Goal: Task Accomplishment & Management: Complete application form

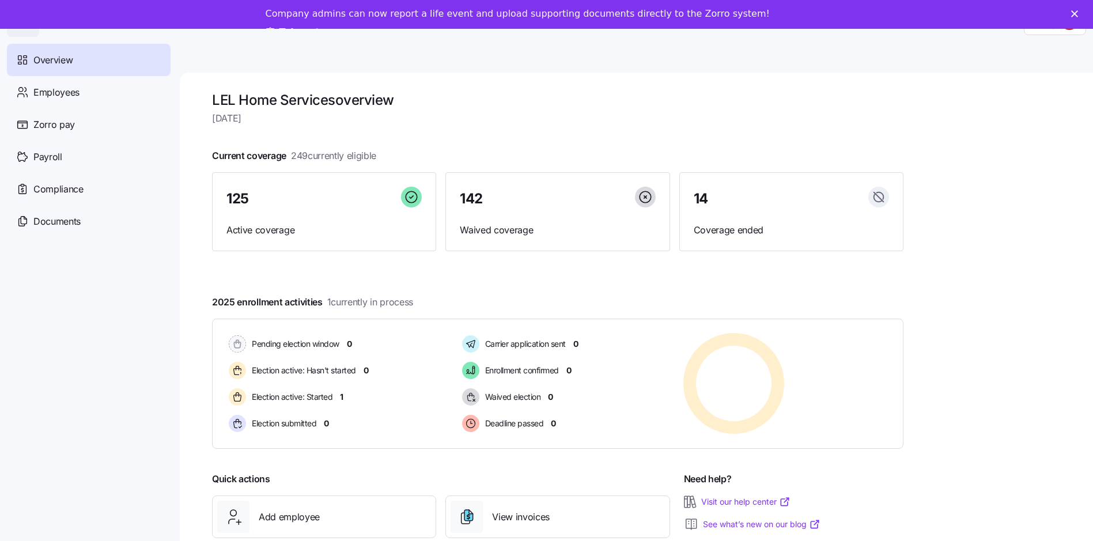
click at [1078, 14] on icon "Close" at bounding box center [1074, 13] width 7 height 7
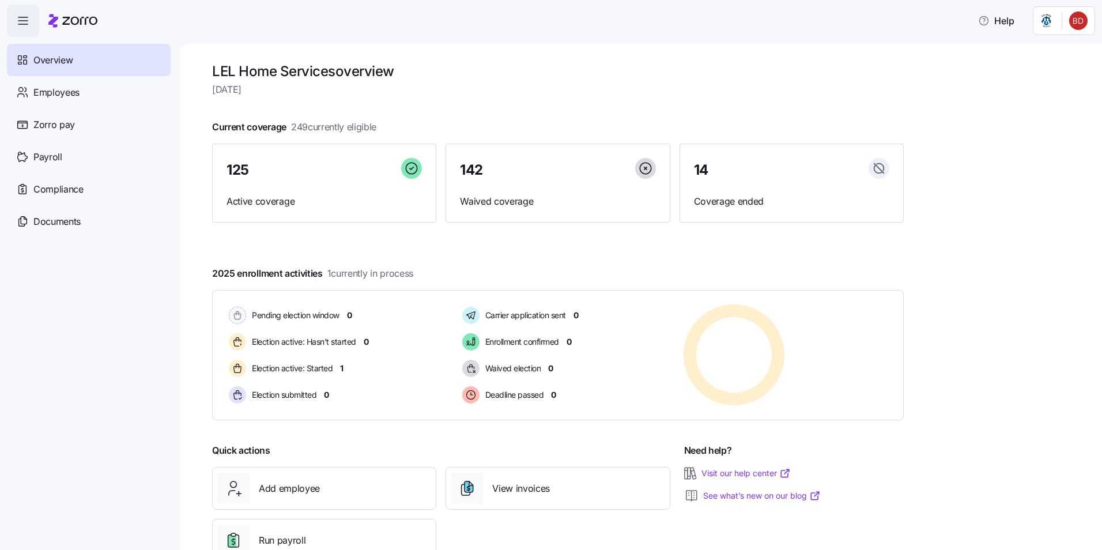
click at [384, 248] on div at bounding box center [557, 254] width 691 height 18
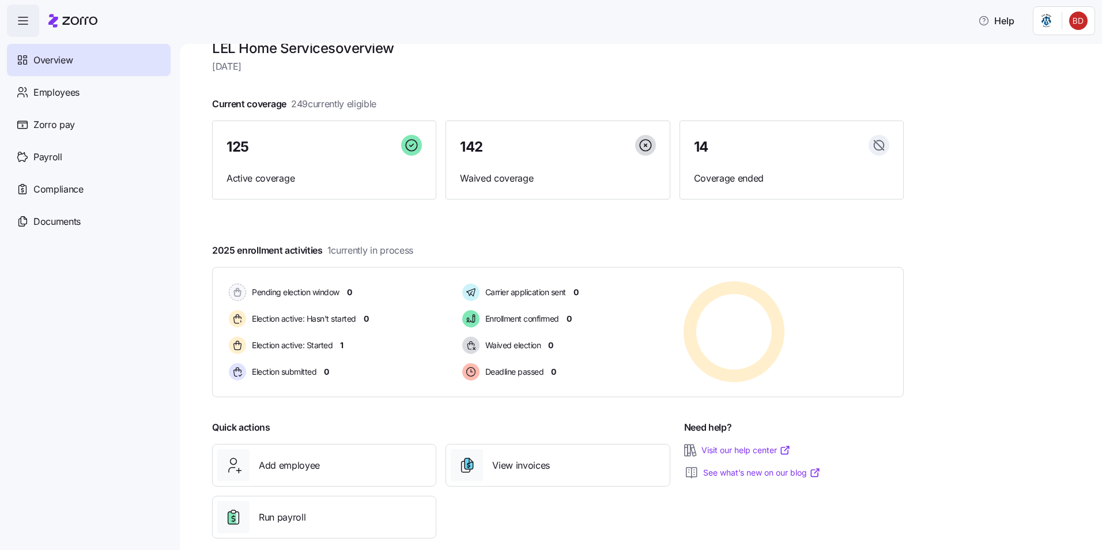
scroll to position [39, 0]
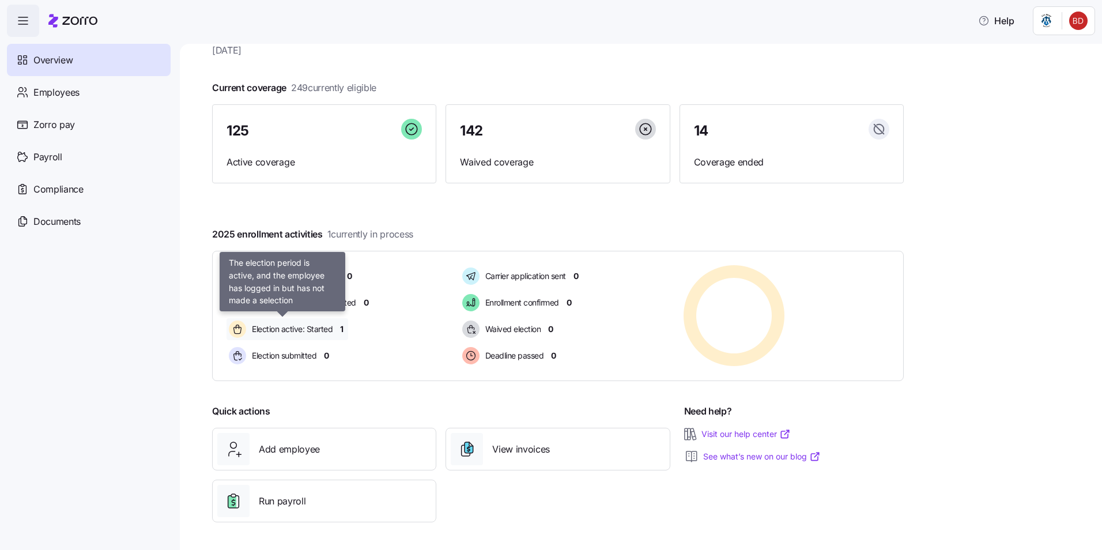
click at [316, 329] on span "Election active: Started" at bounding box center [290, 329] width 84 height 12
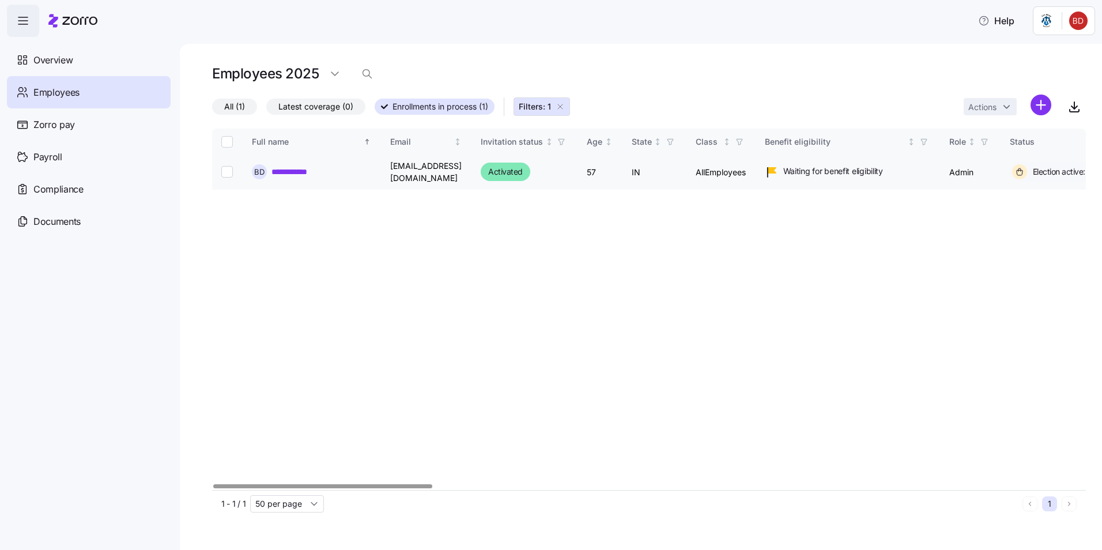
click at [300, 171] on link "**********" at bounding box center [295, 172] width 49 height 12
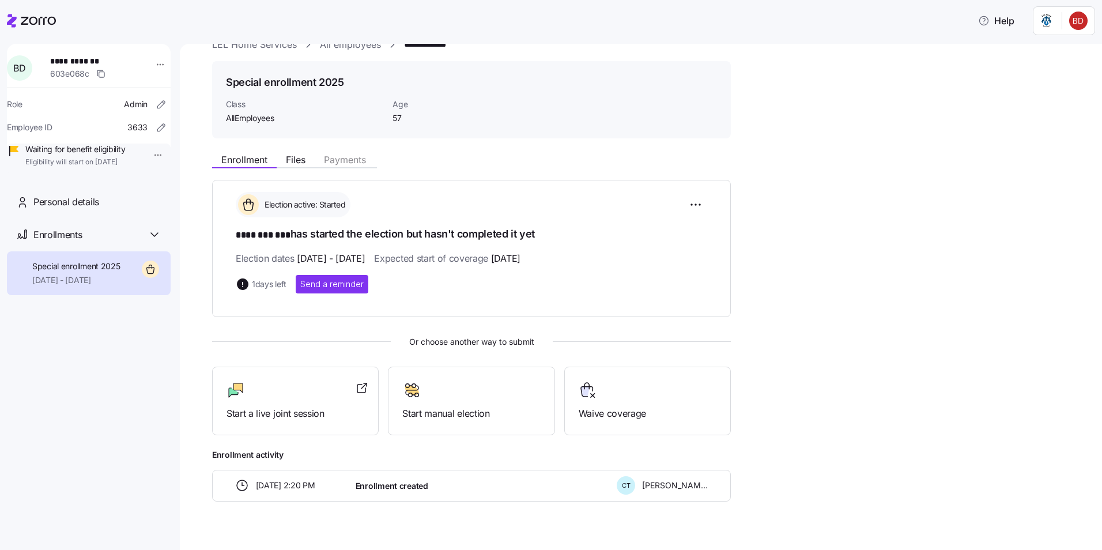
scroll to position [44, 0]
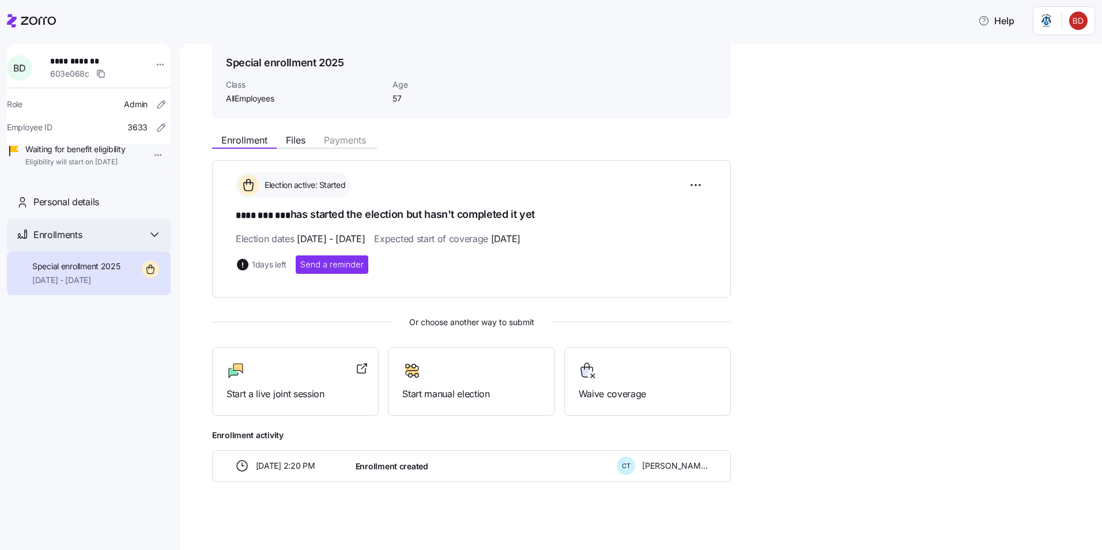
click at [154, 241] on icon at bounding box center [155, 235] width 14 height 14
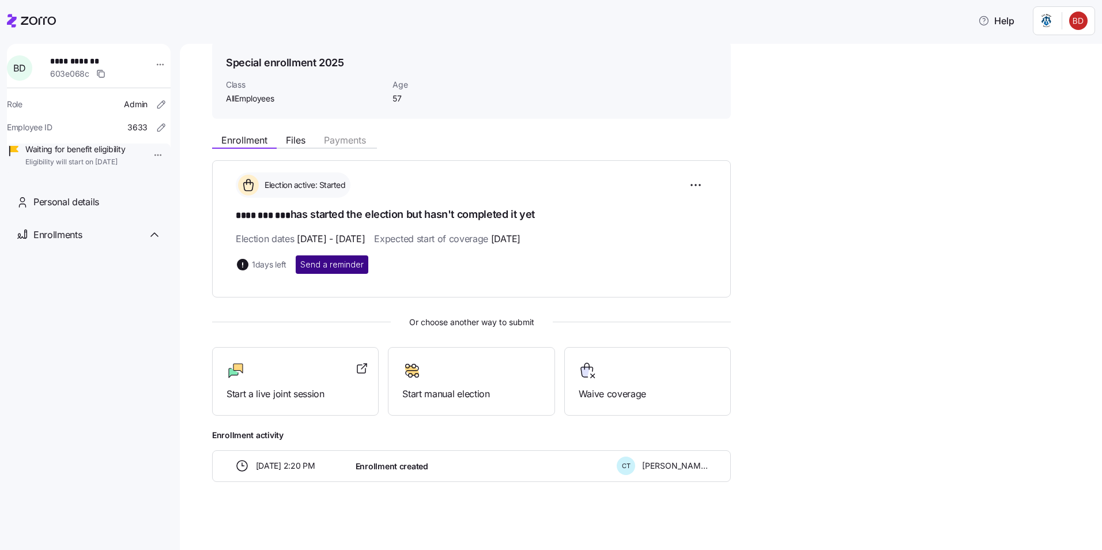
click at [347, 267] on span "Send a reminder" at bounding box center [331, 265] width 63 height 12
click at [454, 395] on span "Start manual election" at bounding box center [471, 394] width 138 height 14
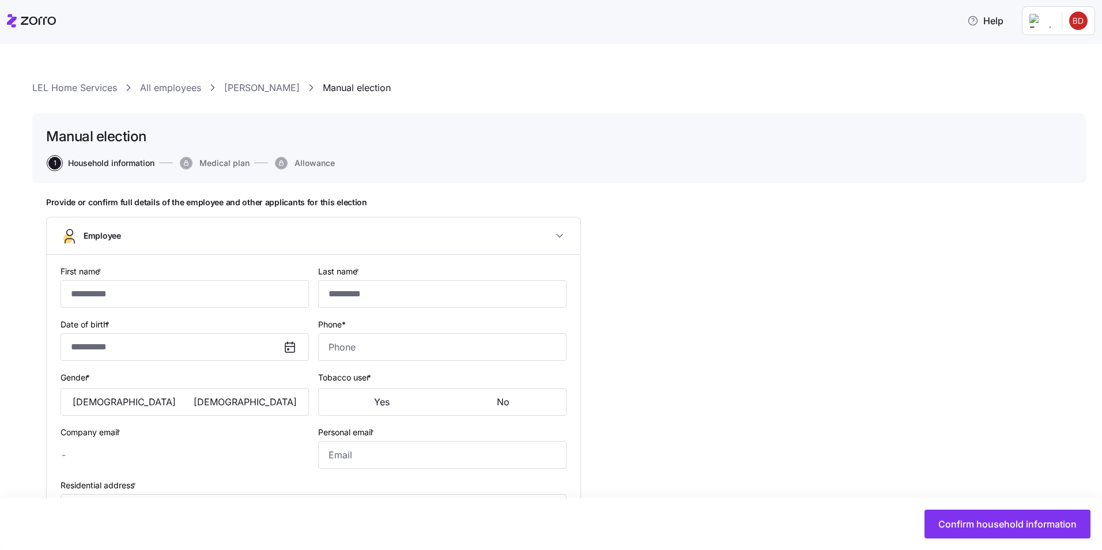
type input "********"
type input "***"
type input "[EMAIL_ADDRESS][DOMAIN_NAME]"
type input "beadye67@gmail.com"
type input "**********"
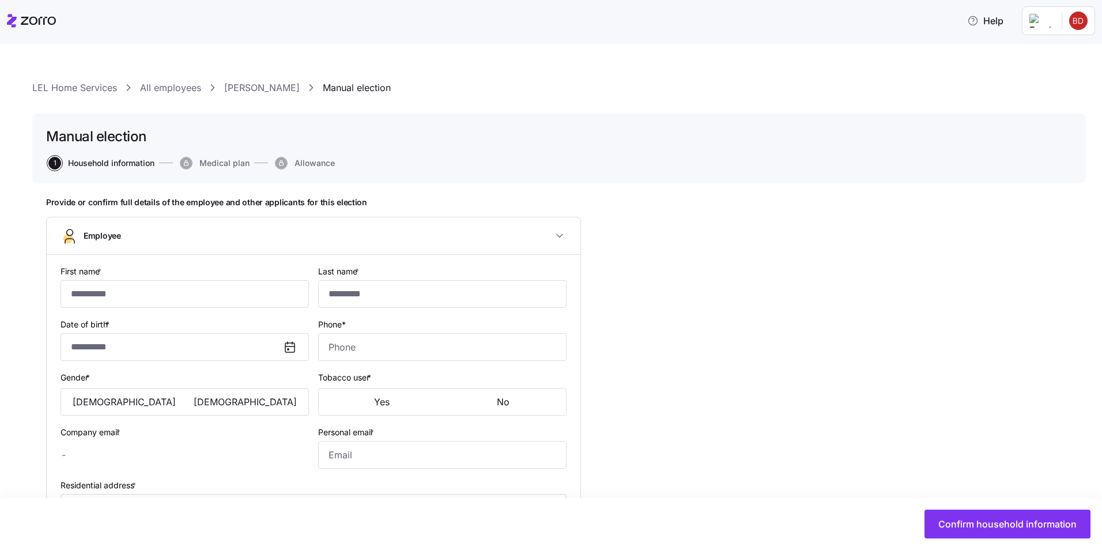
checkbox input "true"
type input "**********"
type input "(317) 720-4727"
type input "US citizen"
type input "Single"
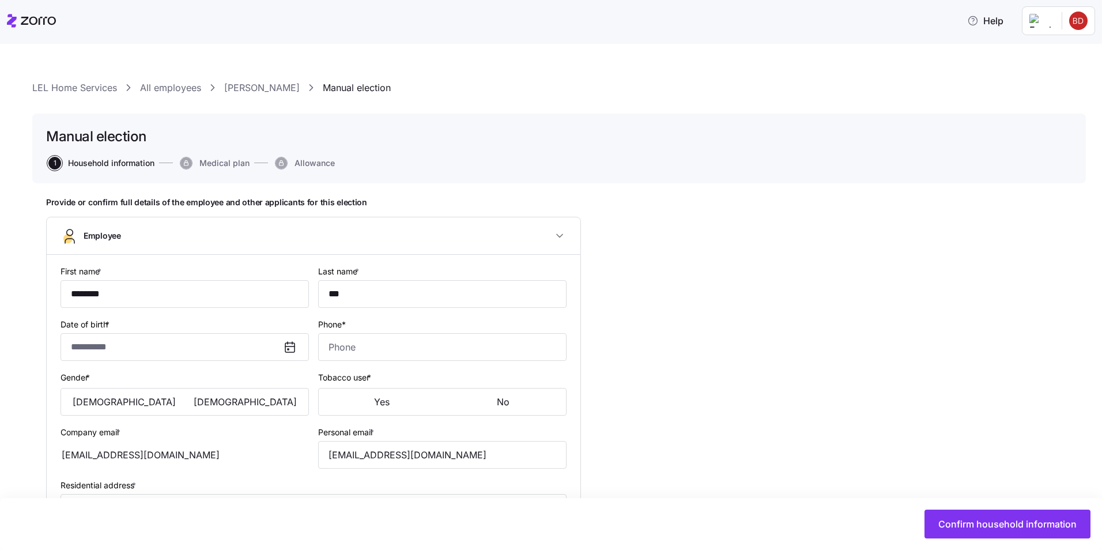
type input "Full time"
type input "Salary"
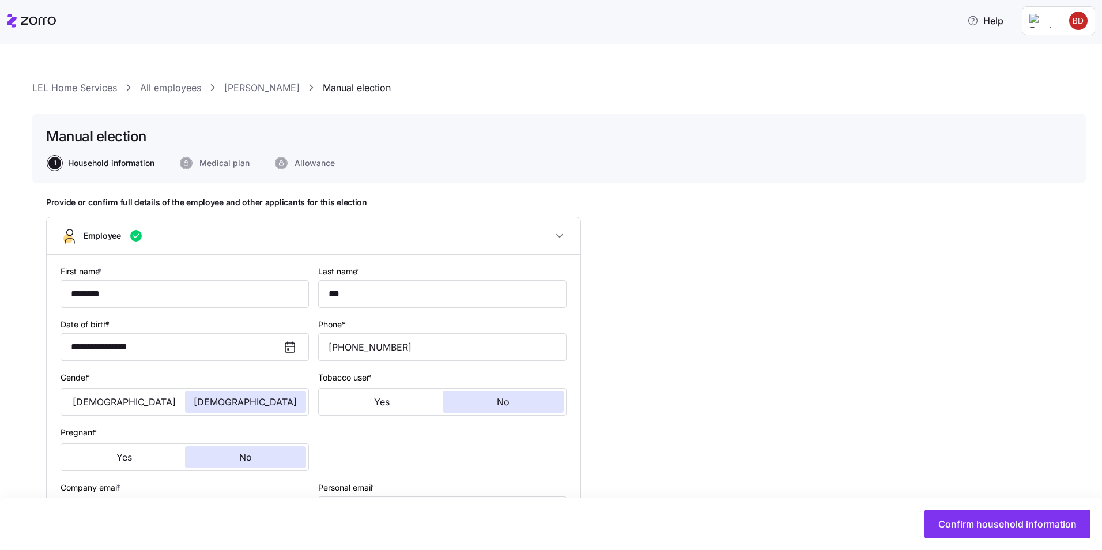
type input "AllEmployees"
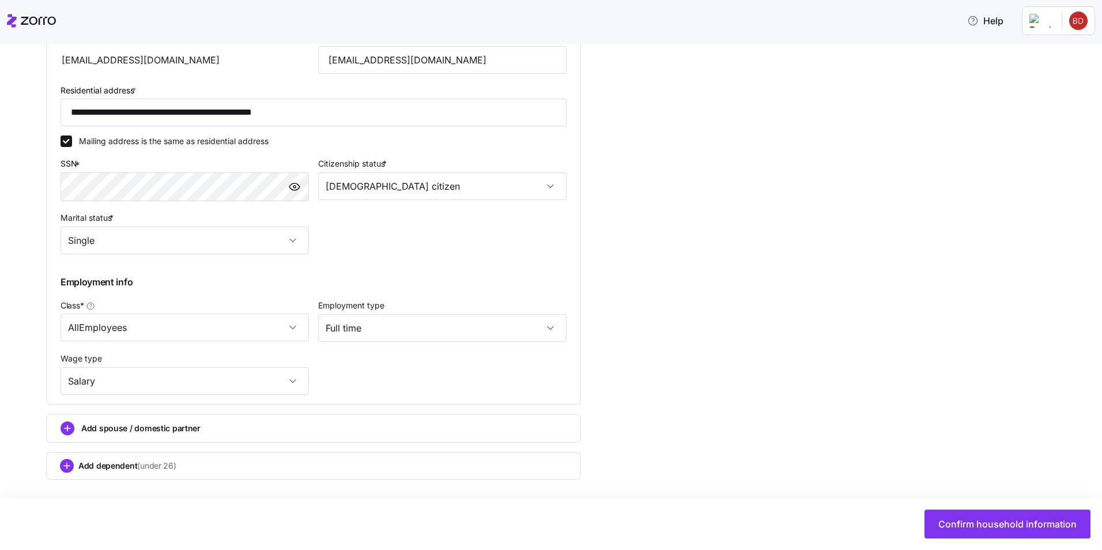
scroll to position [451, 0]
click at [985, 528] on span "Confirm household information" at bounding box center [1007, 524] width 138 height 14
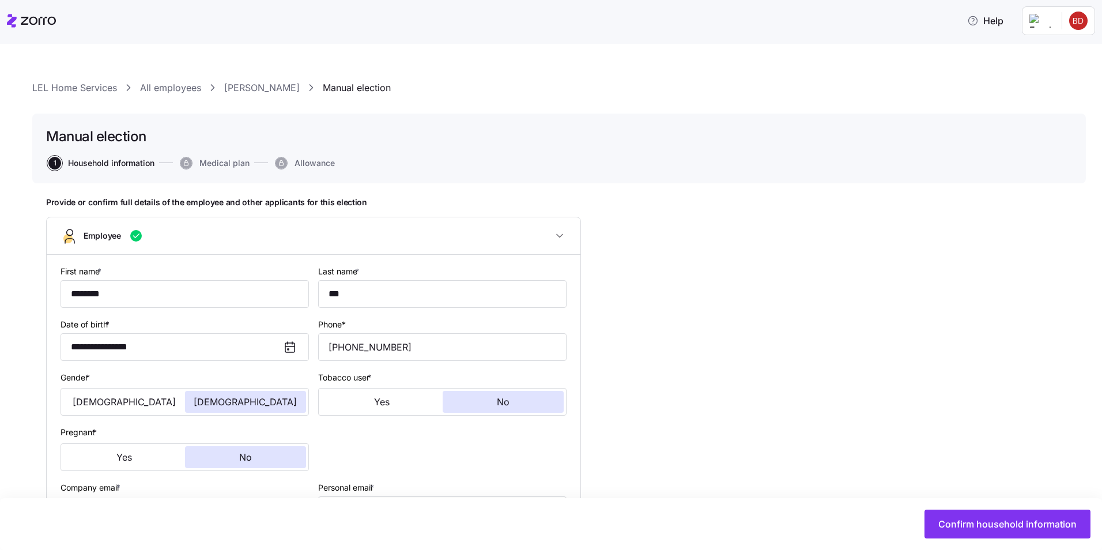
type input "AllEmployees"
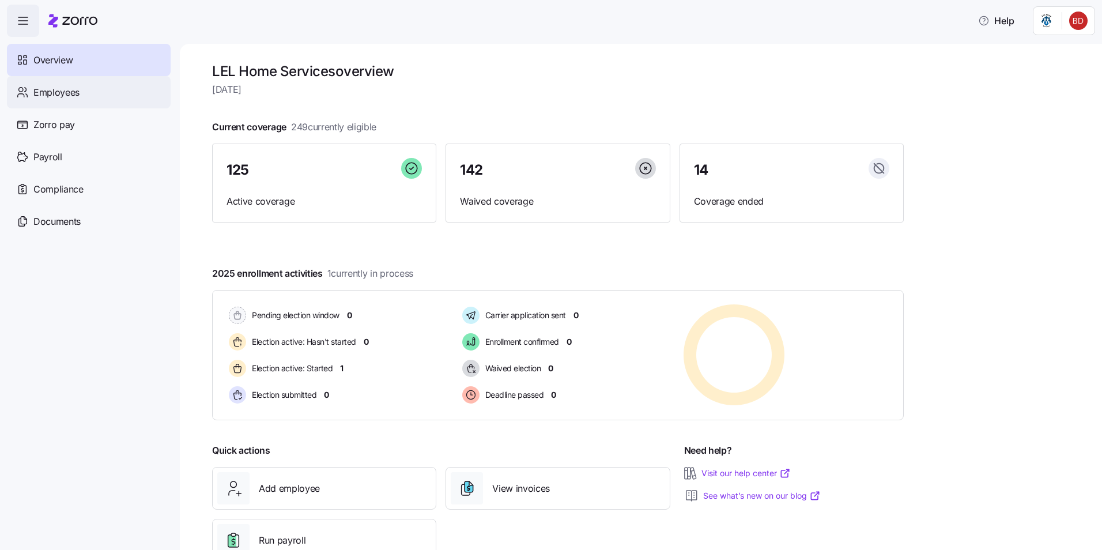
click at [59, 89] on span "Employees" at bounding box center [56, 92] width 46 height 14
